Goal: Task Accomplishment & Management: Manage account settings

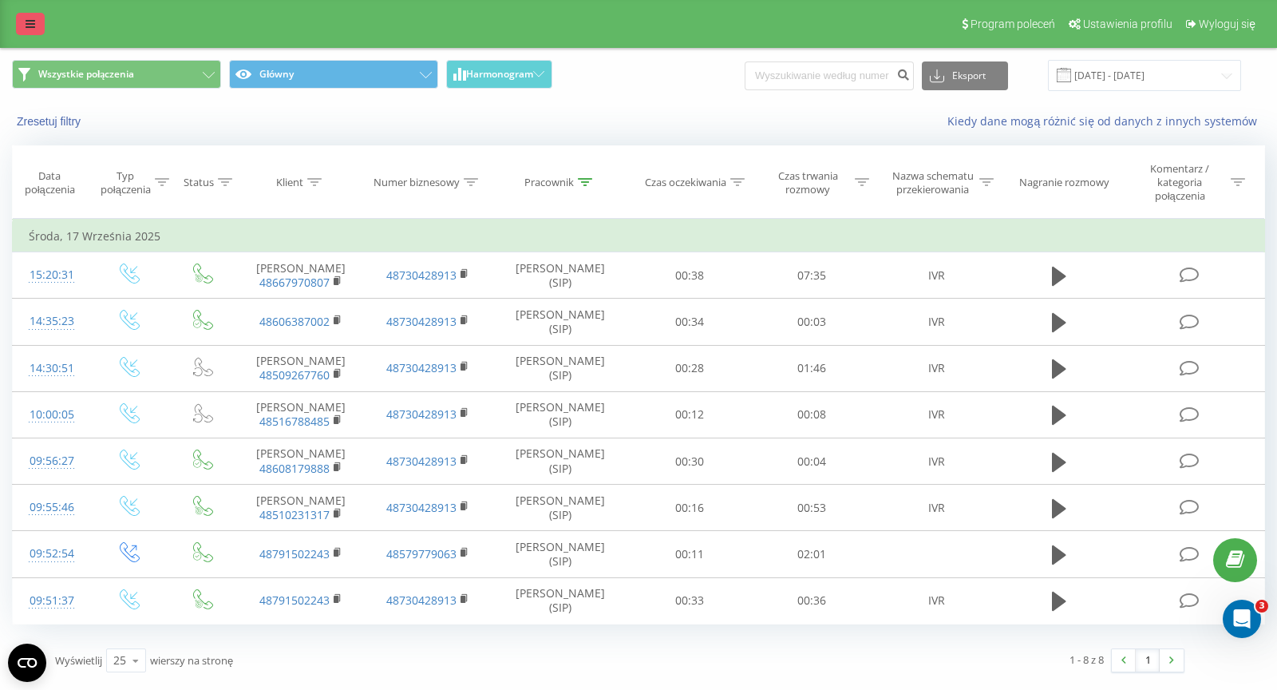
click at [33, 19] on icon at bounding box center [31, 23] width 10 height 11
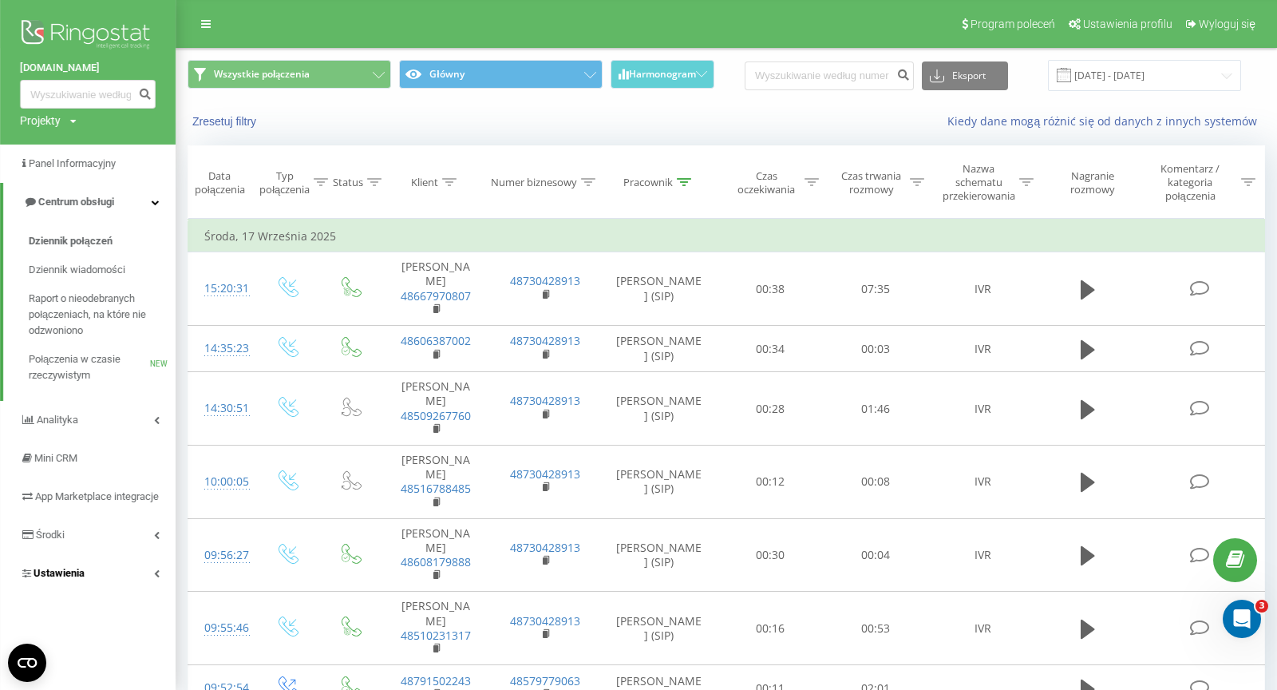
click at [104, 592] on link "Ustawienia" at bounding box center [88, 573] width 176 height 38
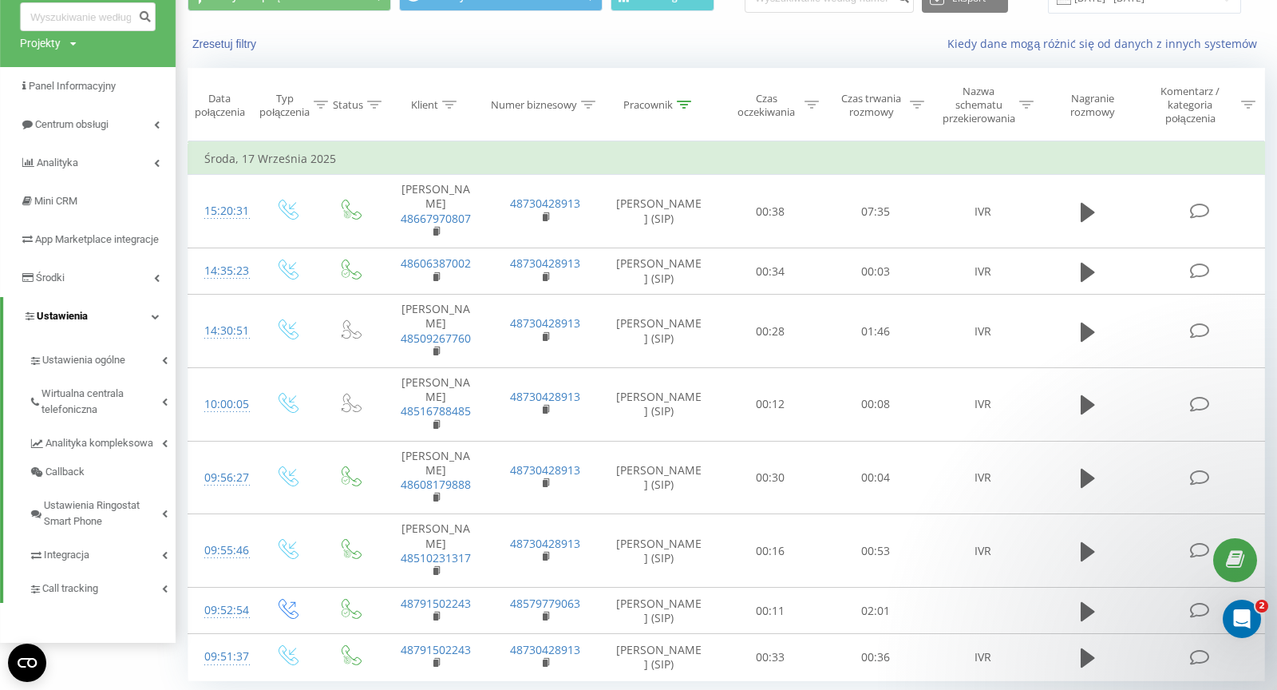
scroll to position [94, 0]
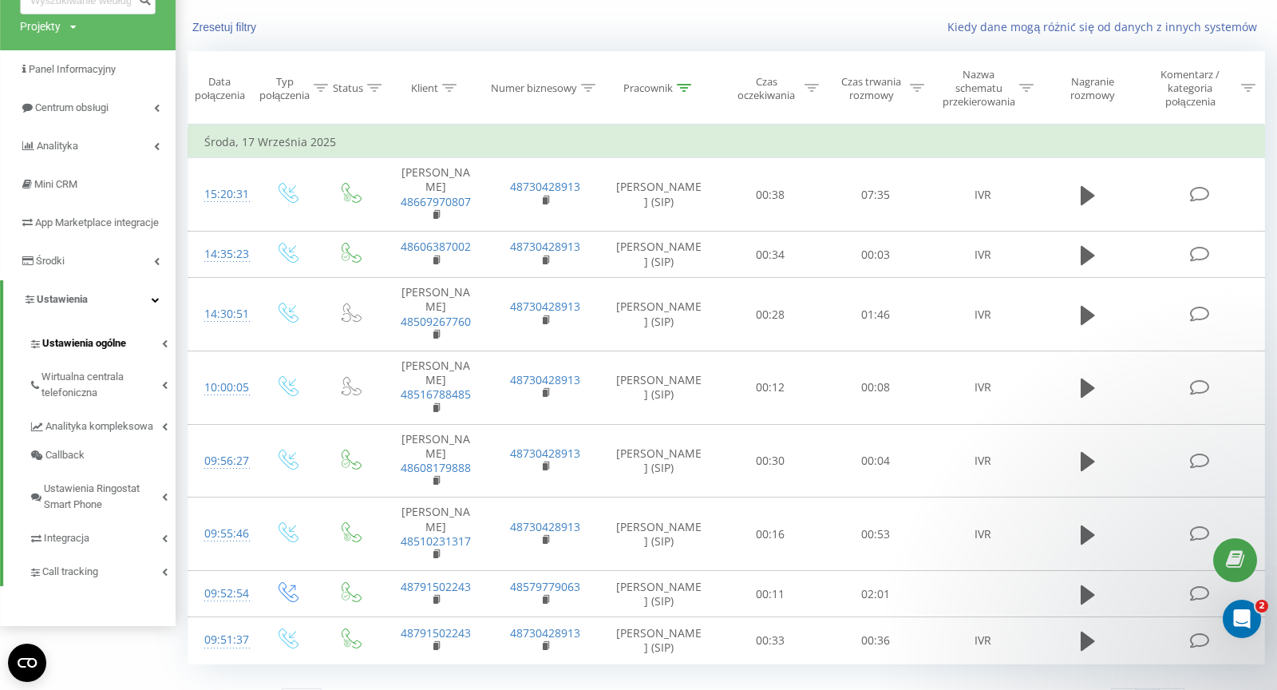
click at [122, 351] on span "Ustawienia ogólne" at bounding box center [84, 343] width 84 height 16
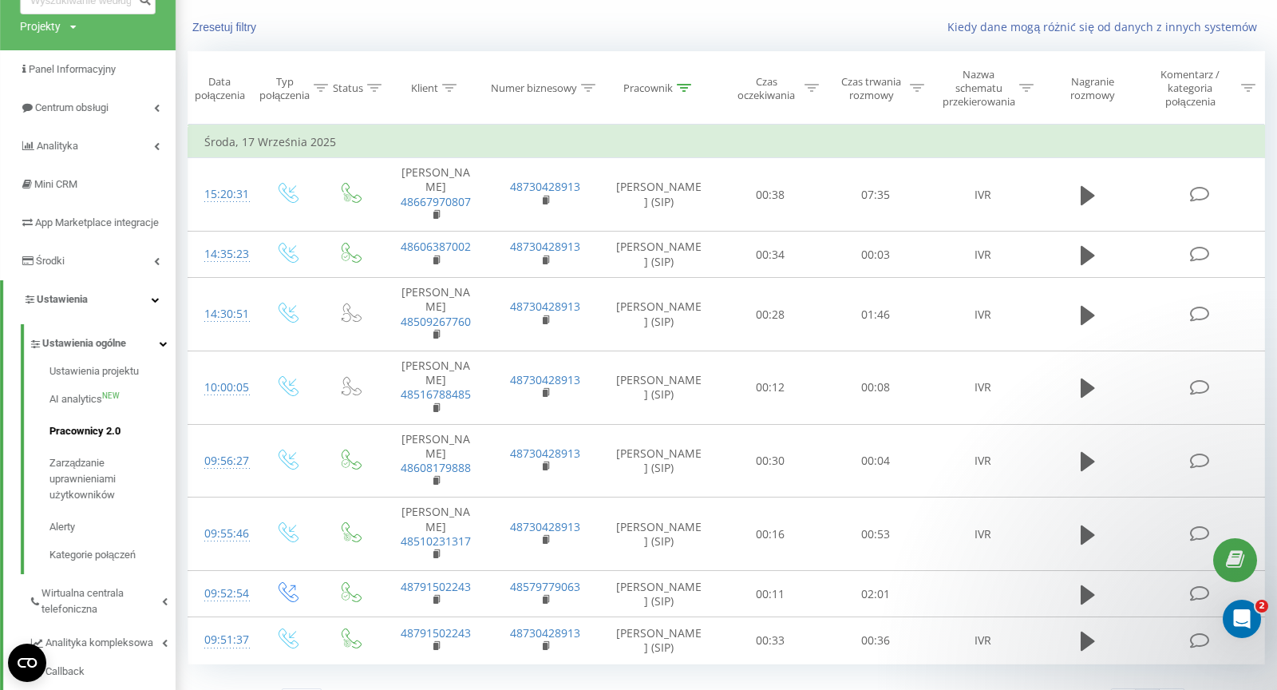
click at [108, 439] on span "Pracownicy 2.0" at bounding box center [84, 431] width 71 height 16
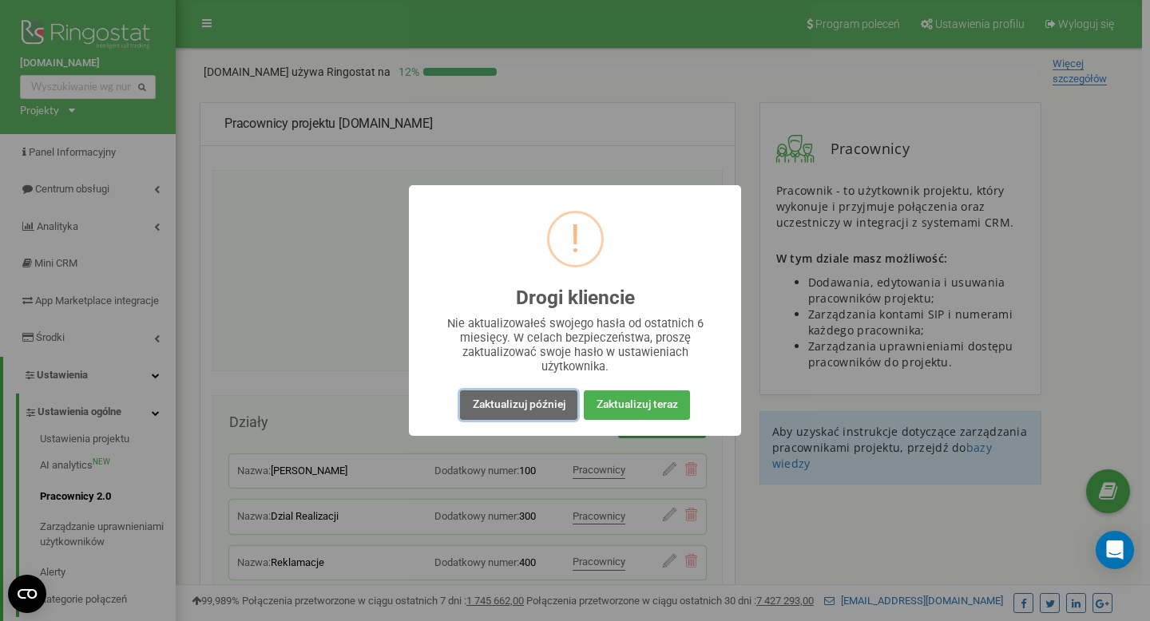
click at [496, 409] on button "Zaktualizuj później" at bounding box center [518, 405] width 117 height 30
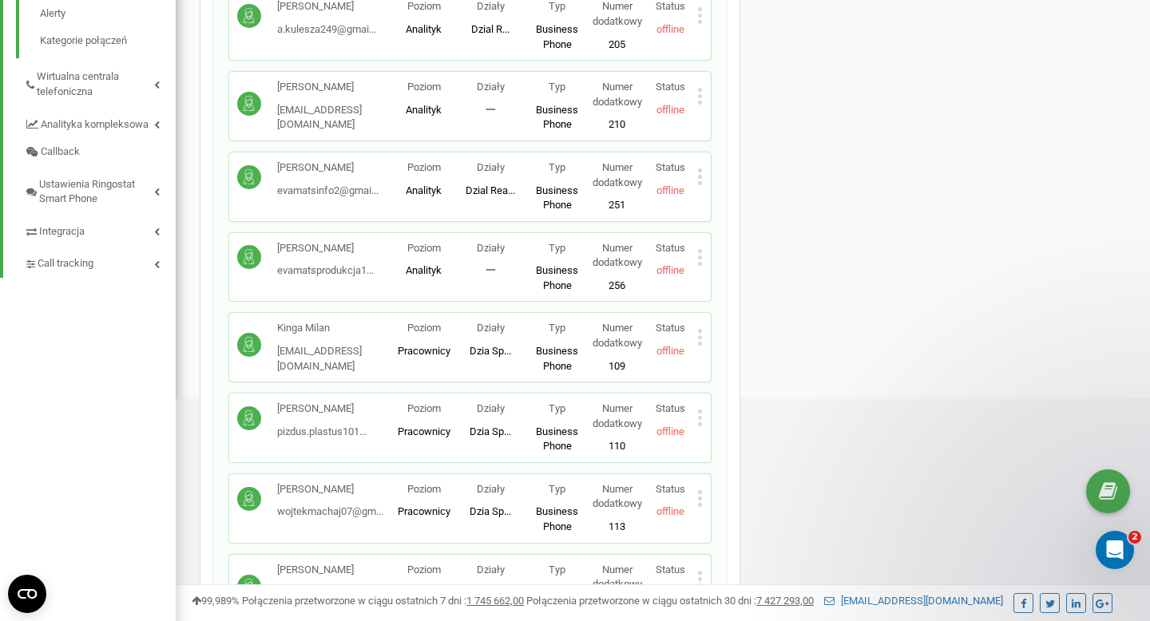
scroll to position [560, 0]
click at [703, 181] on div "Daniel Walenski evamatsinfo2@gmai... evamatsinfo2@gmail.com Poziom Analityk Dzi…" at bounding box center [469, 186] width 481 height 69
click at [698, 176] on icon at bounding box center [700, 176] width 4 height 4
click at [723, 202] on span "Edytuj" at bounding box center [736, 201] width 35 height 10
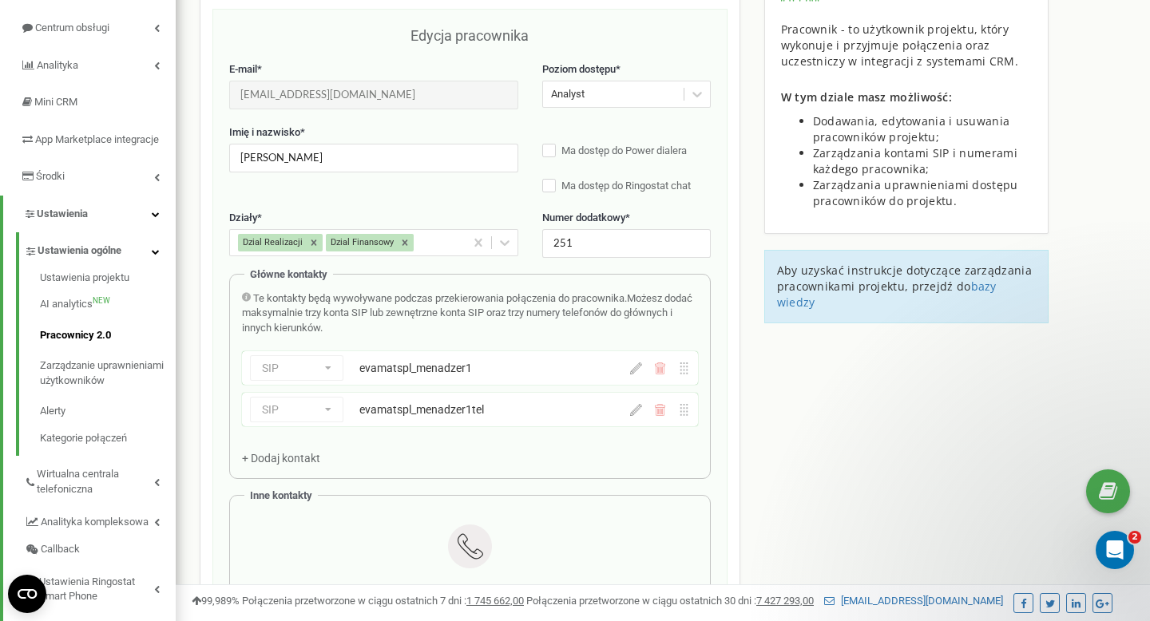
scroll to position [160, 0]
click at [338, 156] on input "Daniel Walenski" at bounding box center [373, 159] width 289 height 28
type input "Michał Berus"
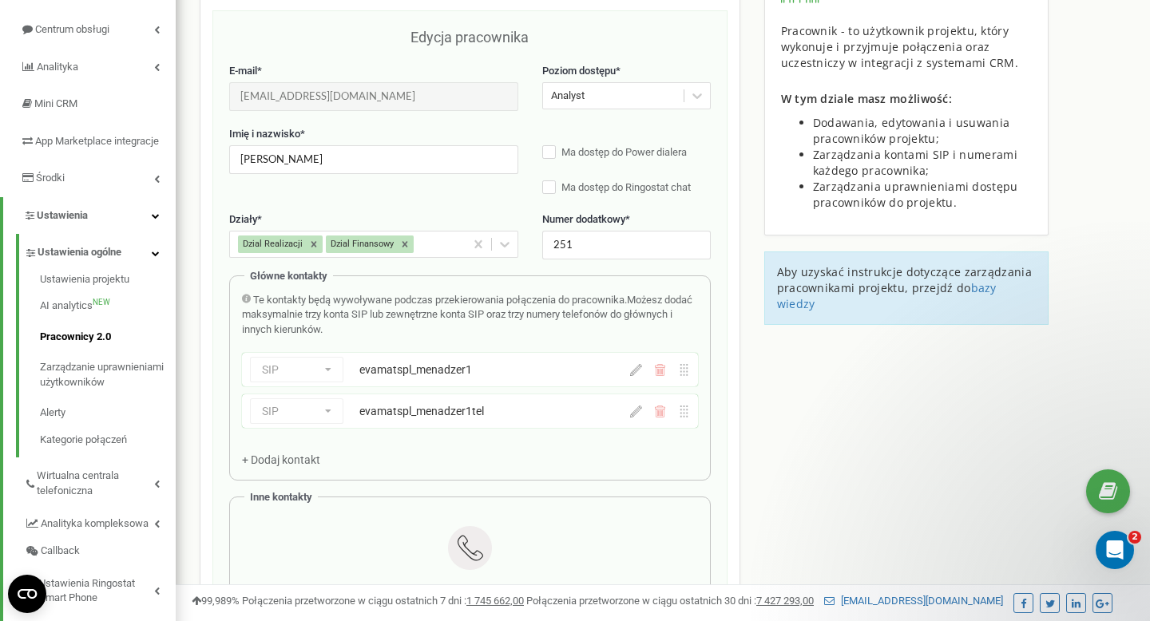
click at [360, 128] on label "Imię i nazwisko *" at bounding box center [373, 134] width 289 height 15
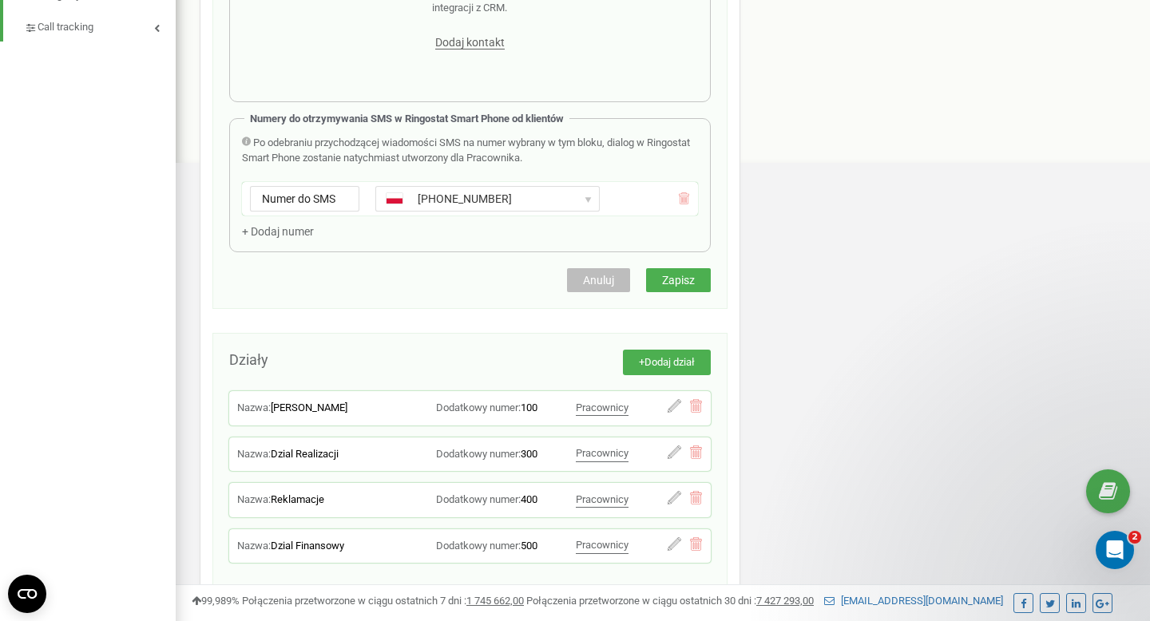
scroll to position [894, 0]
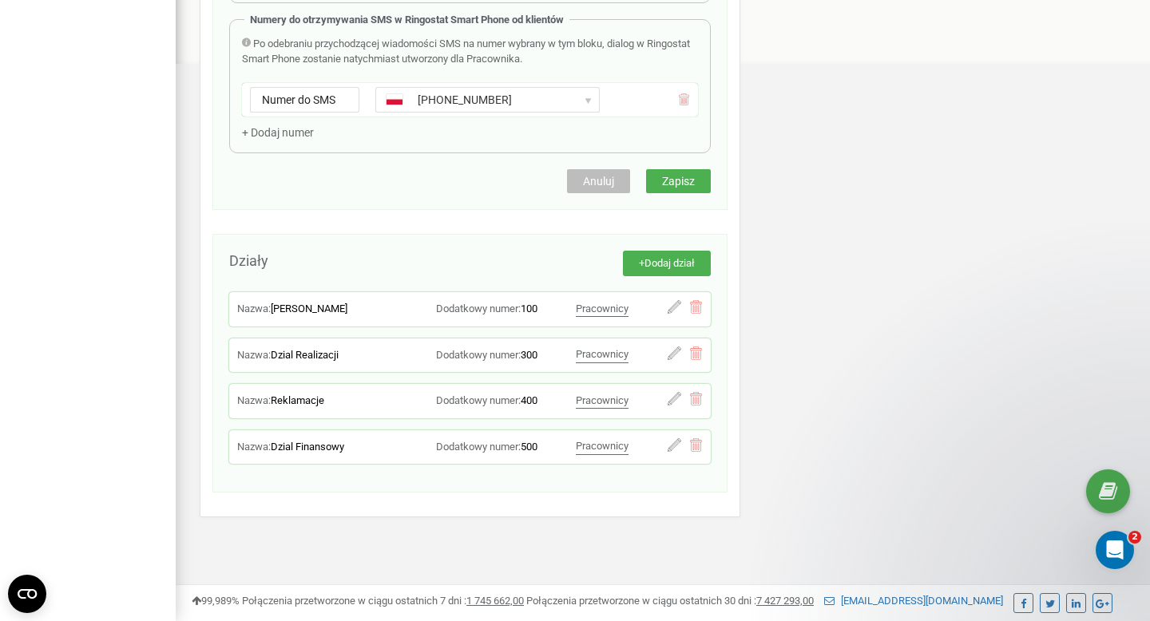
click at [672, 174] on button "Zapisz" at bounding box center [678, 181] width 65 height 24
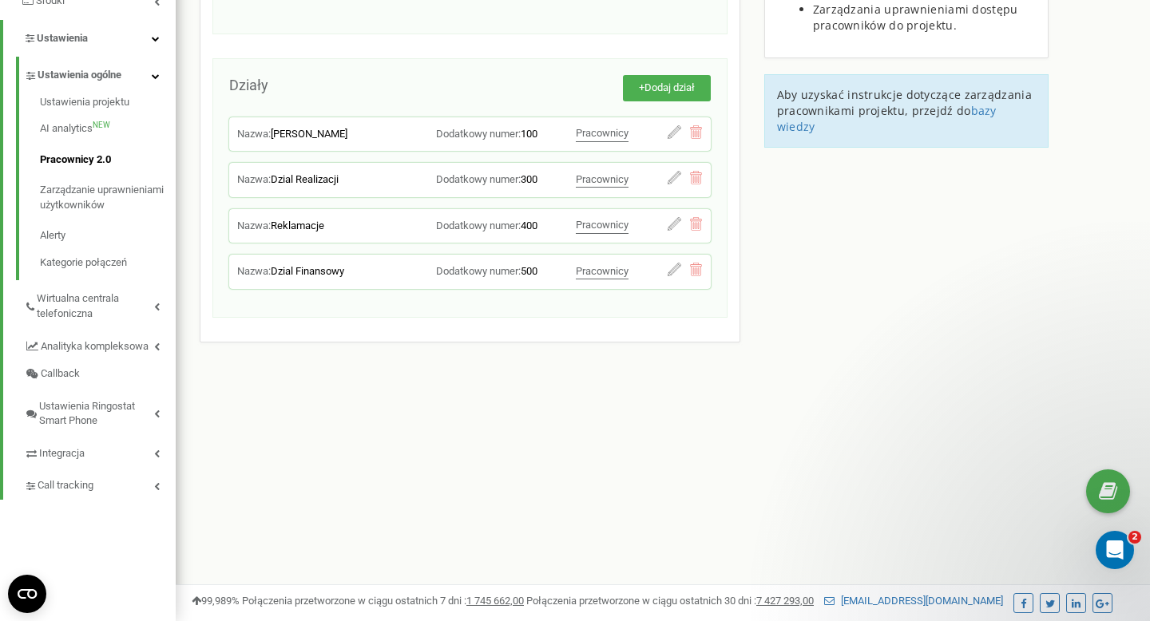
scroll to position [0, 0]
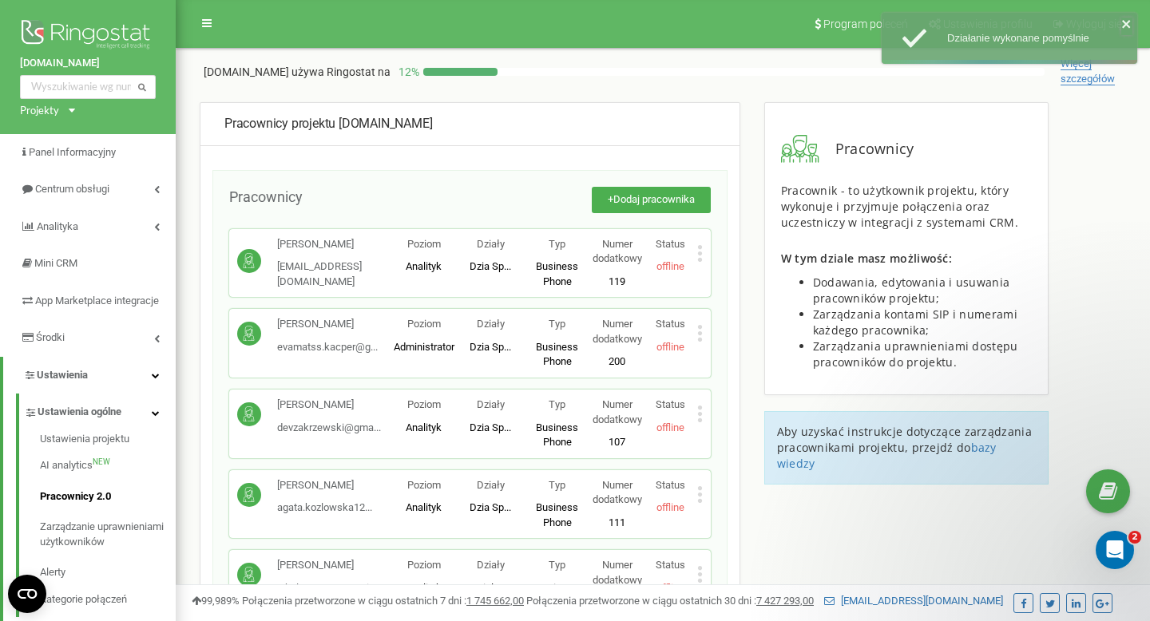
click at [1123, 27] on icon "close" at bounding box center [1126, 24] width 11 height 13
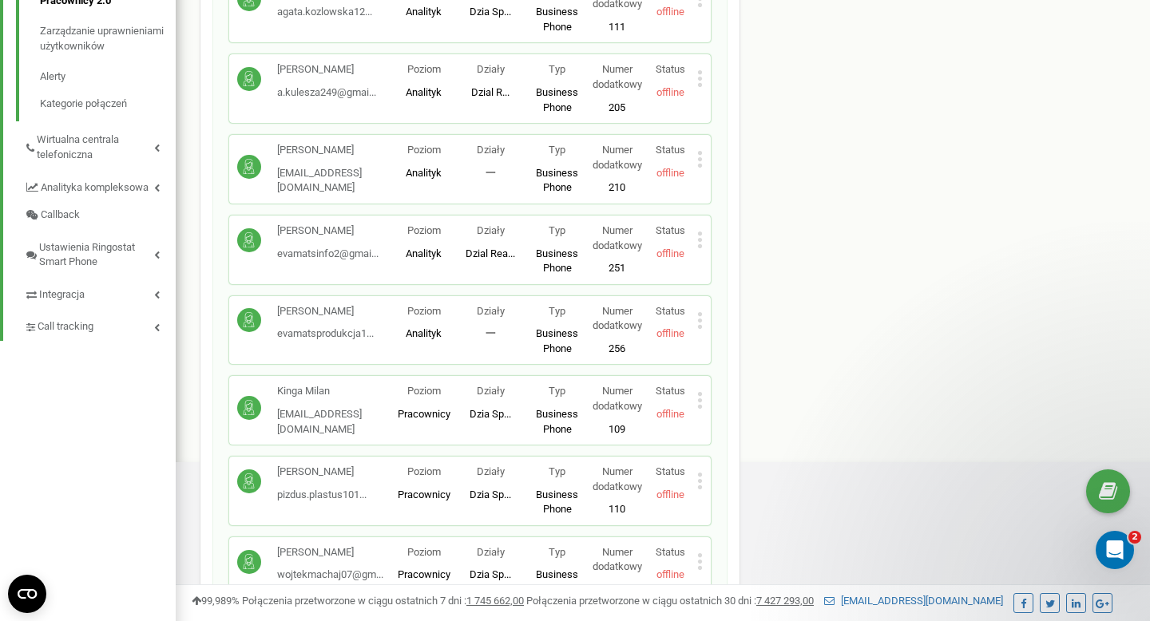
scroll to position [497, 0]
click at [703, 238] on div "Michał Berus evamatsinfo2@gmai... evamatsinfo2@gmail.com Poziom Analityk Działy…" at bounding box center [469, 249] width 481 height 69
click at [700, 240] on icon at bounding box center [700, 239] width 4 height 4
click at [724, 262] on span "Edytuj" at bounding box center [736, 264] width 35 height 10
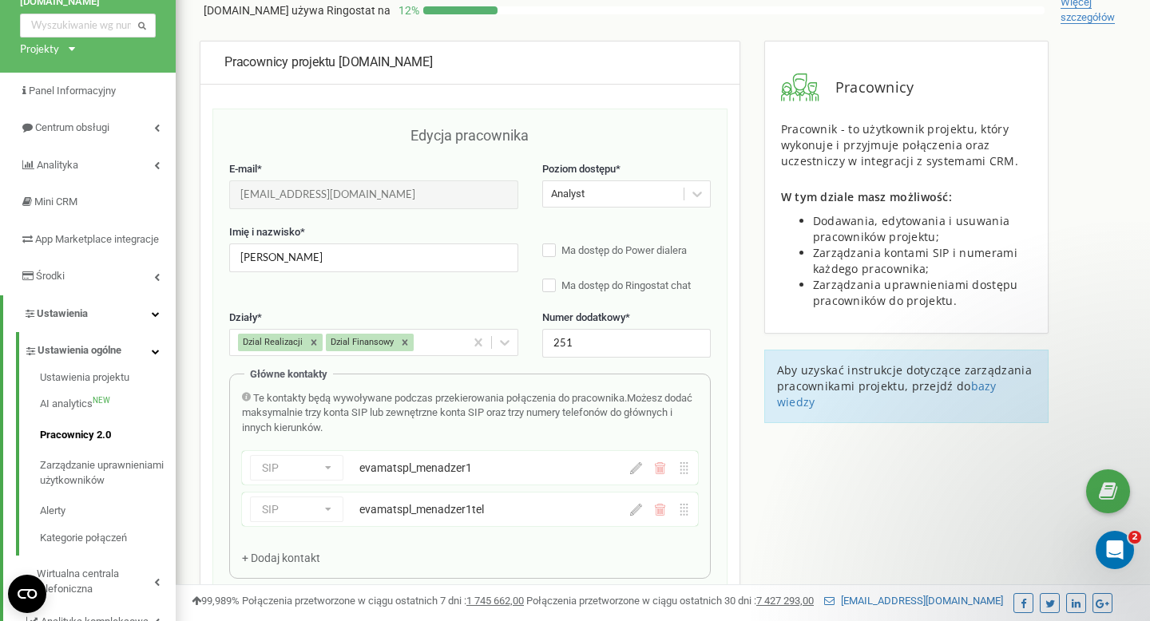
scroll to position [0, 0]
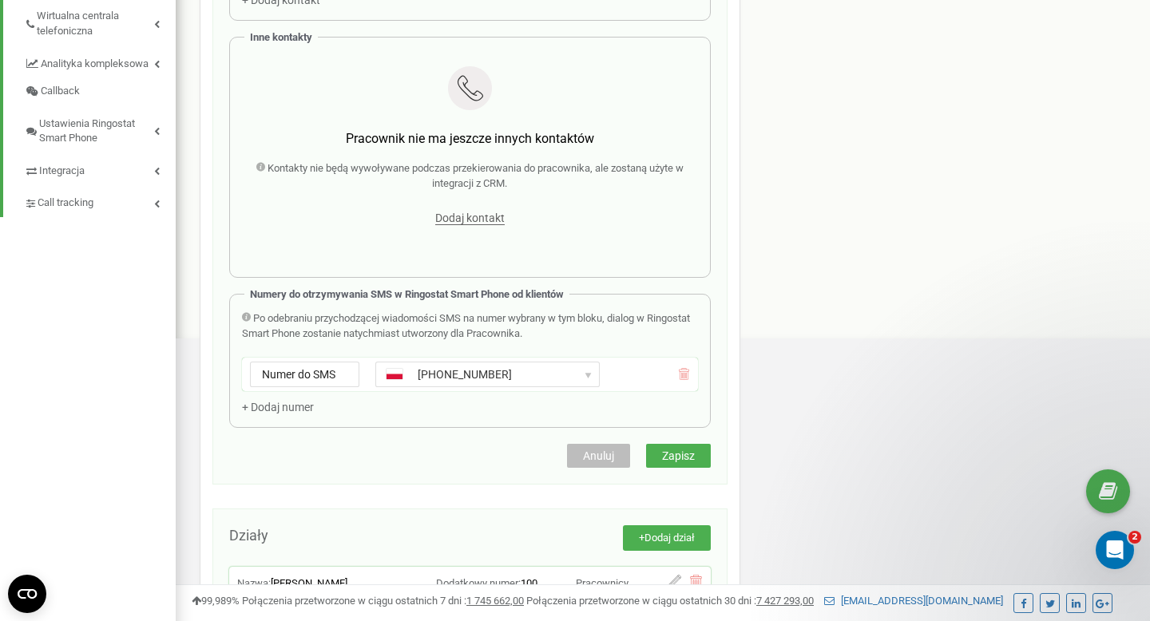
click at [683, 461] on span "Zapisz" at bounding box center [678, 455] width 33 height 13
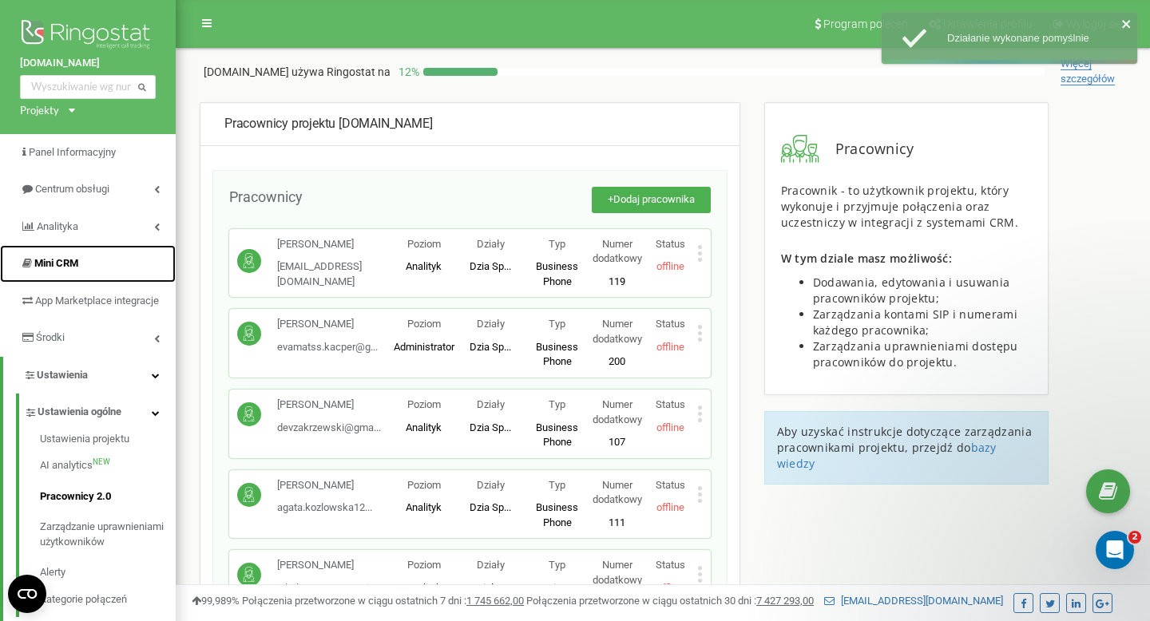
click at [68, 264] on span "Mini CRM" at bounding box center [56, 263] width 44 height 12
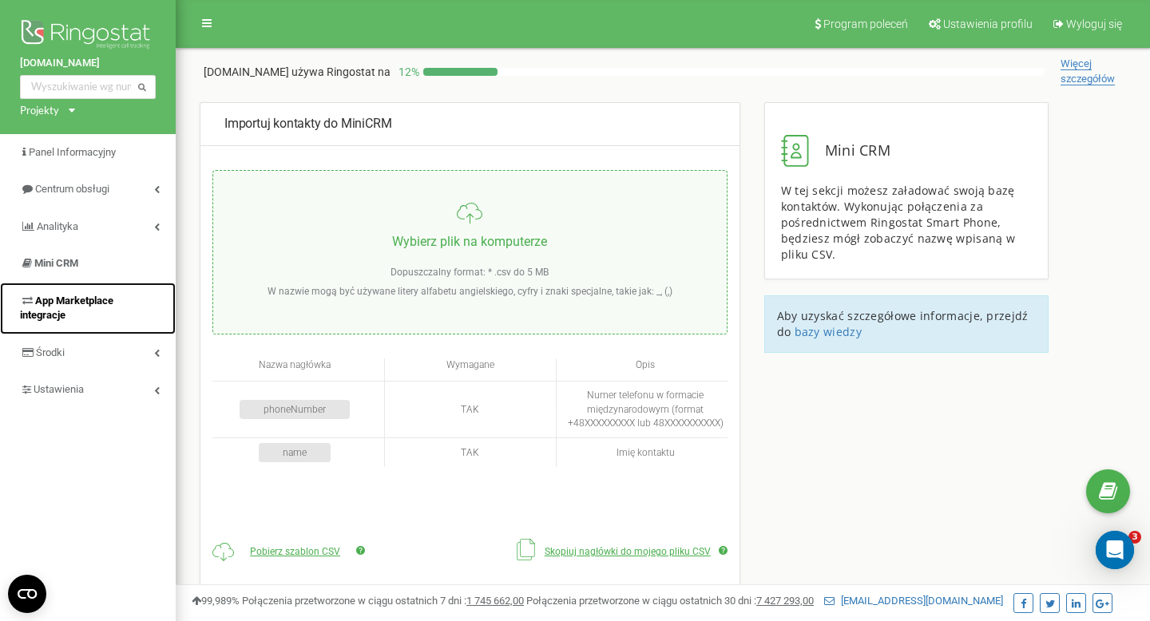
click at [74, 303] on span "App Marketplace integracje" at bounding box center [66, 308] width 93 height 27
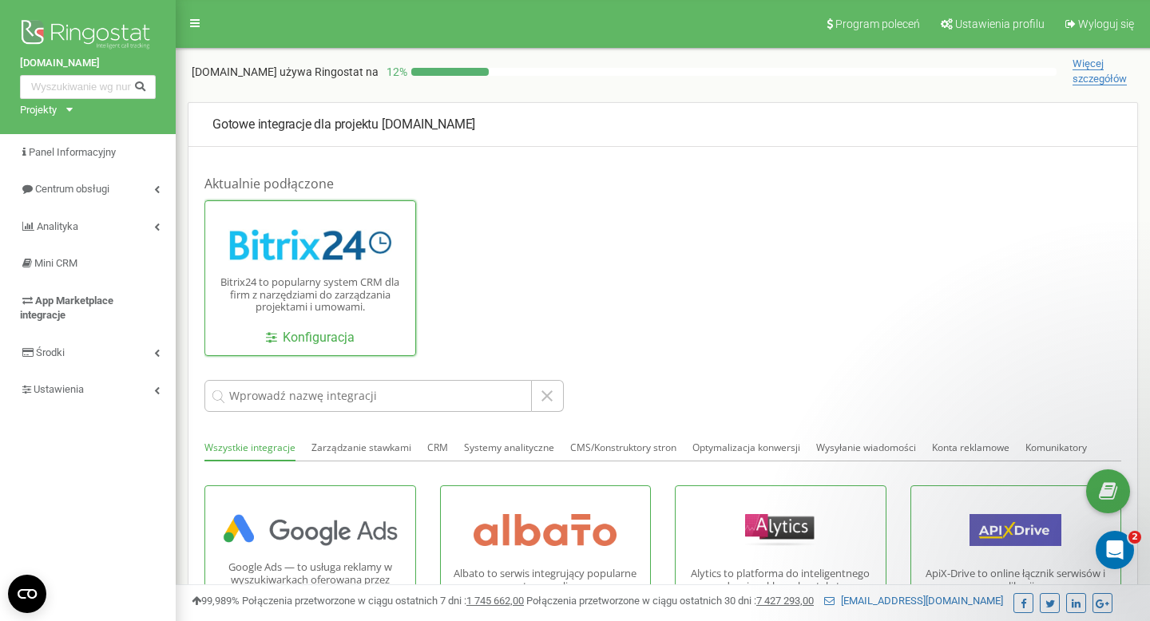
click at [323, 315] on div "Bitrix24 to popularny system CRM dla firm z narzędziami do zarządzania projekta…" at bounding box center [310, 278] width 212 height 156
click at [331, 337] on link "Konfiguracja" at bounding box center [310, 338] width 89 height 18
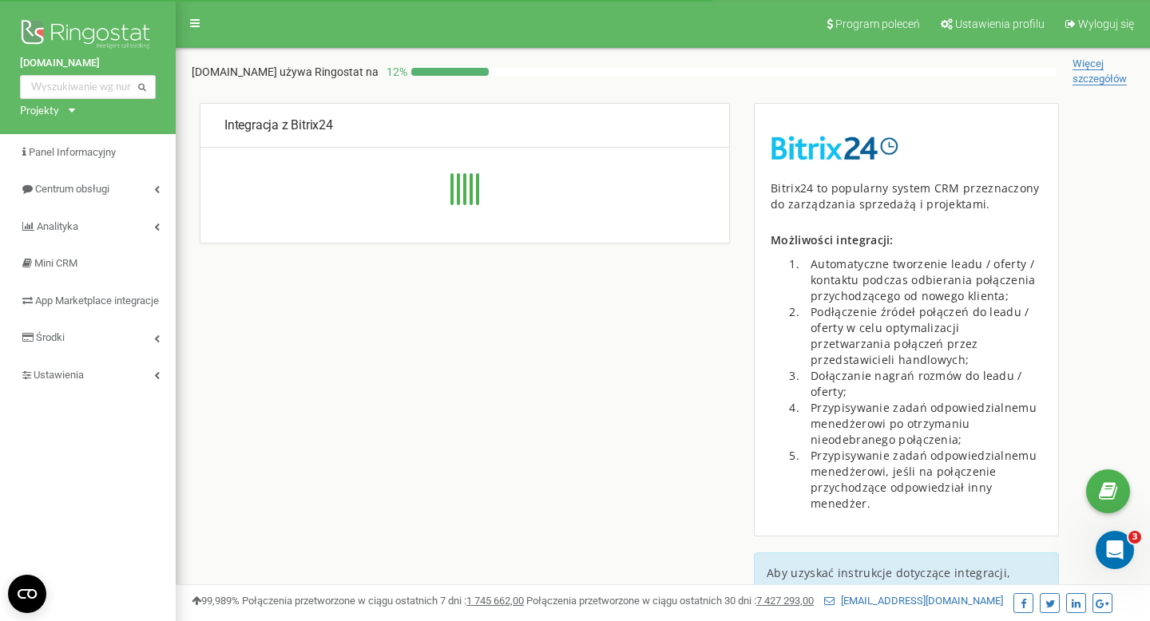
type input "[URL][DOMAIN_NAME]"
type input "1"
type input "ec2bvmvqq7c7rkf6"
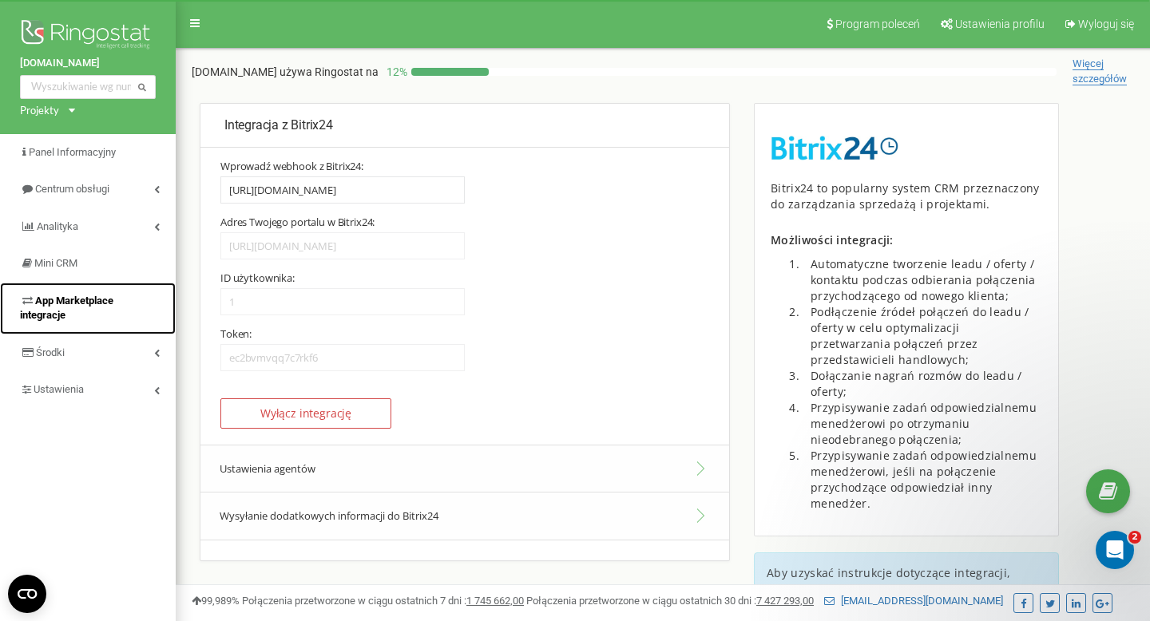
click at [105, 296] on span "App Marketplace integracje" at bounding box center [66, 308] width 93 height 27
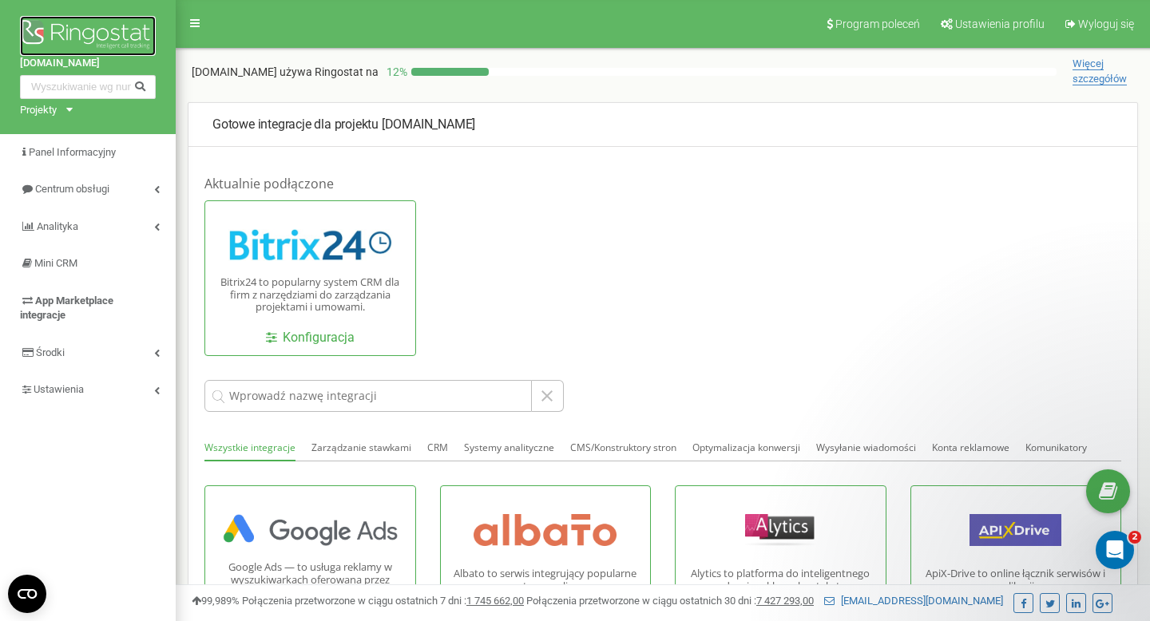
click at [89, 31] on img at bounding box center [88, 36] width 136 height 40
